Goal: Transaction & Acquisition: Subscribe to service/newsletter

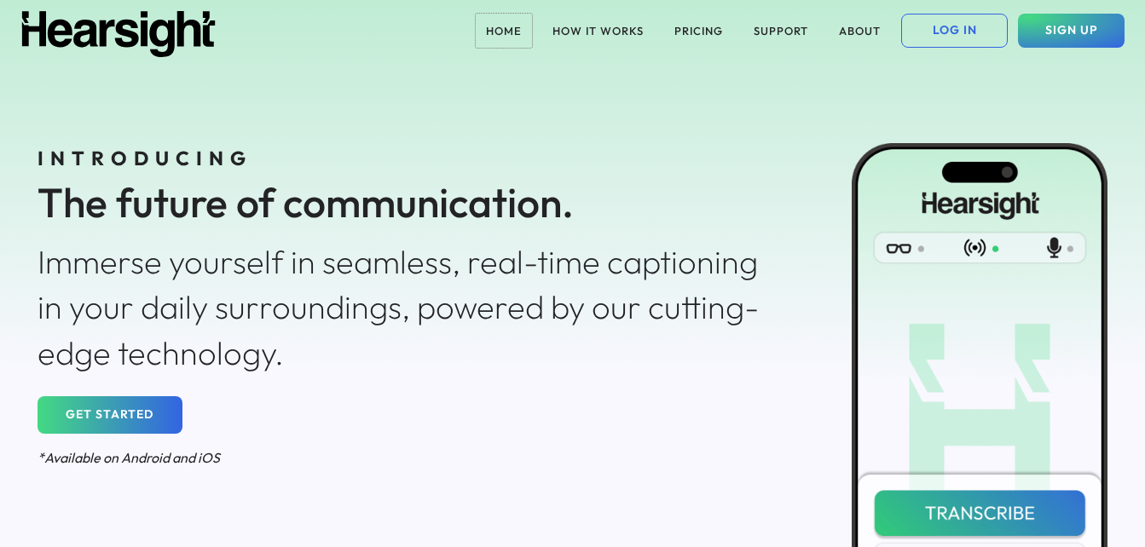
click at [581, 203] on div "The future of communication." at bounding box center [408, 202] width 740 height 57
click at [97, 412] on button "GET STARTED" at bounding box center [110, 415] width 145 height 38
click at [689, 38] on button "PRICING" at bounding box center [698, 31] width 69 height 34
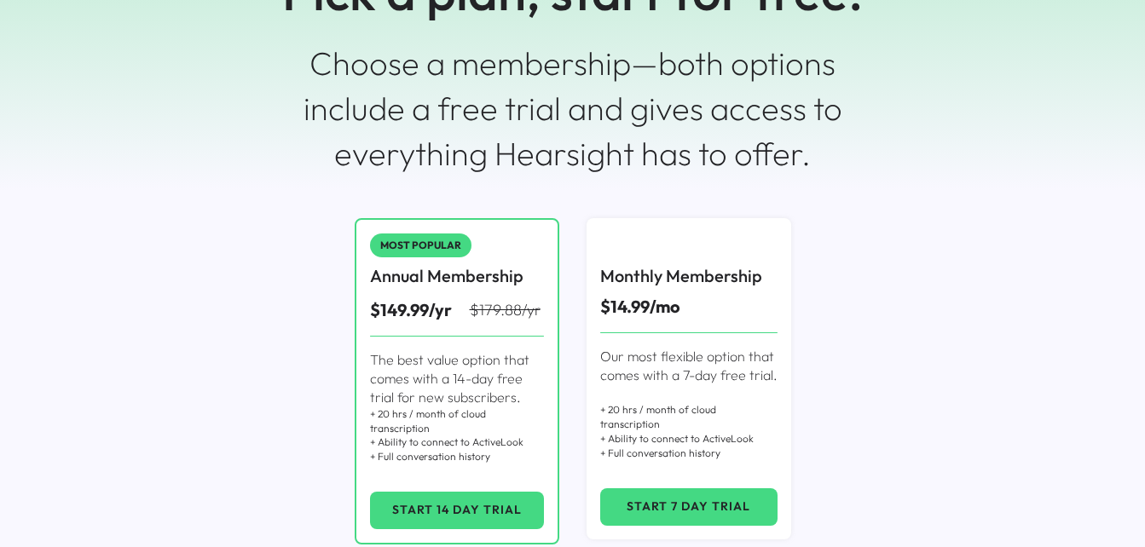
scroll to position [172, 0]
